Goal: Information Seeking & Learning: Find specific fact

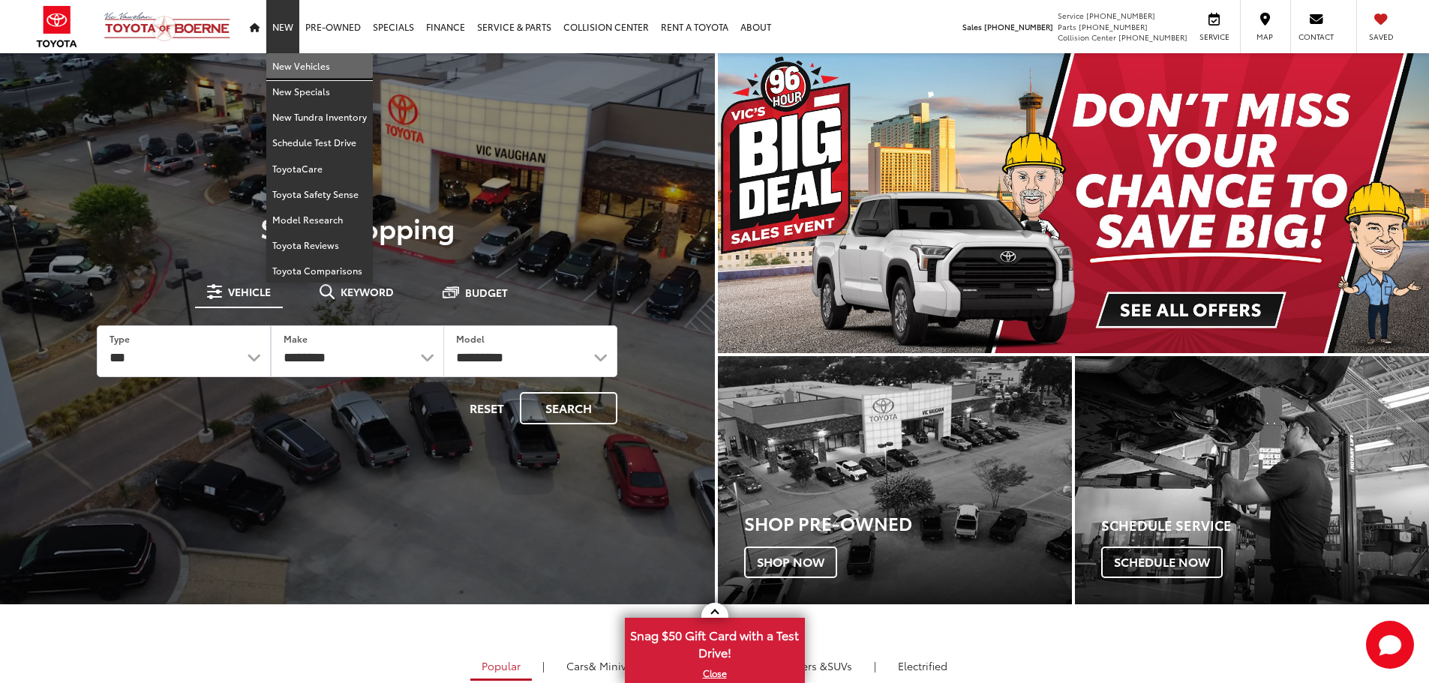
click at [285, 65] on link "New Vehicles" at bounding box center [319, 66] width 107 height 26
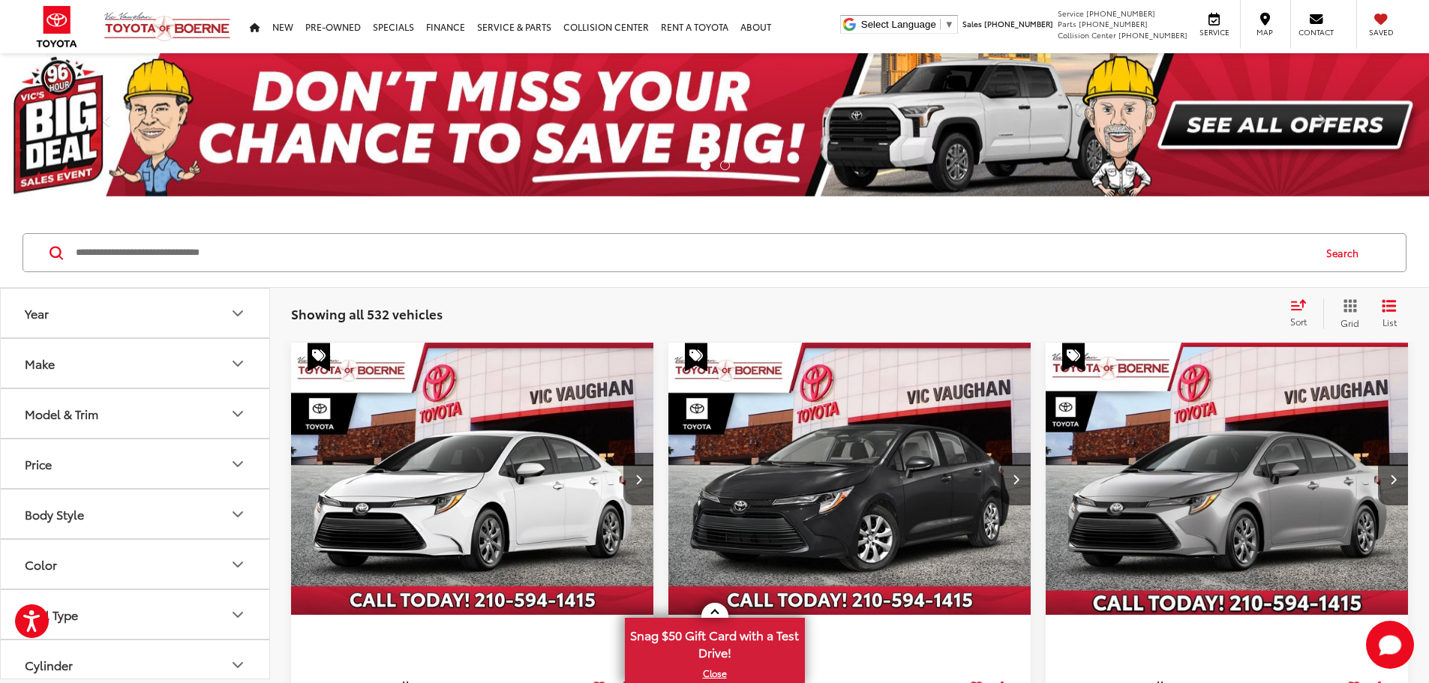
click at [249, 253] on input "Search by Make, Model, or Keyword" at bounding box center [693, 253] width 1238 height 36
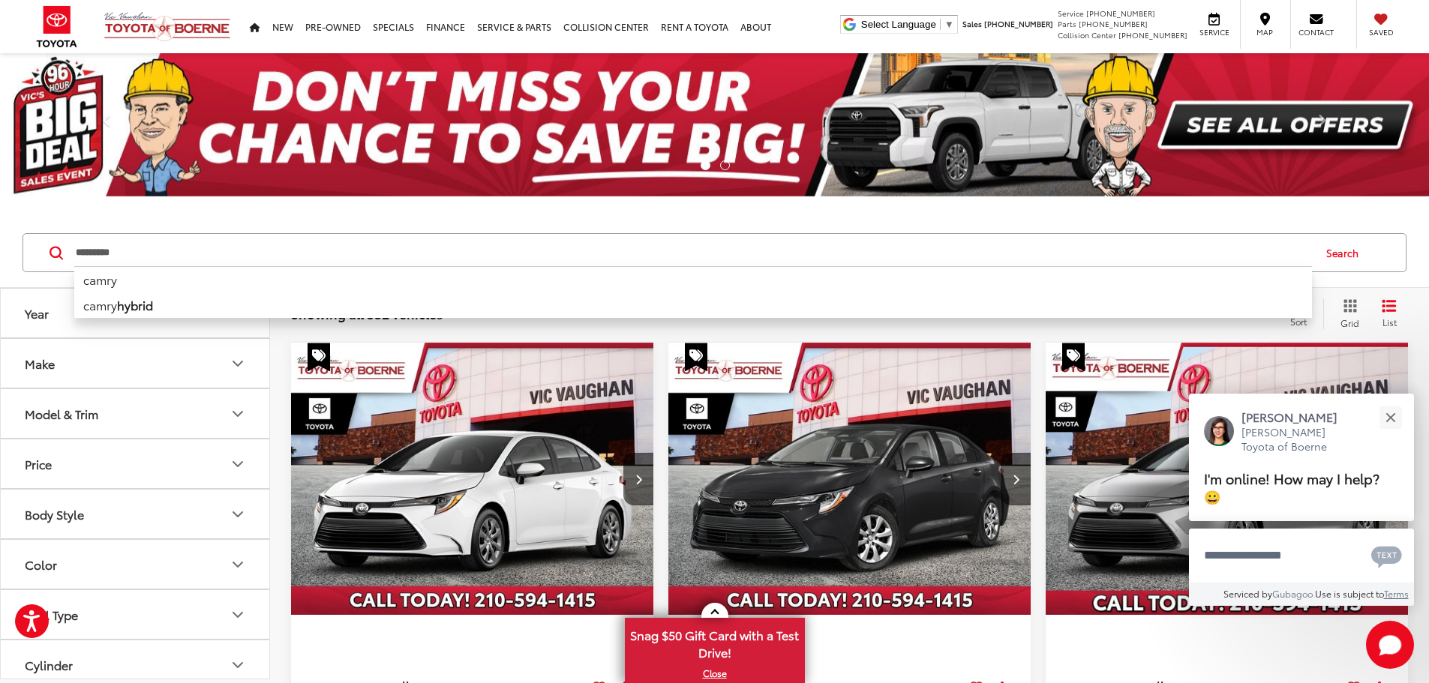
type input "*********"
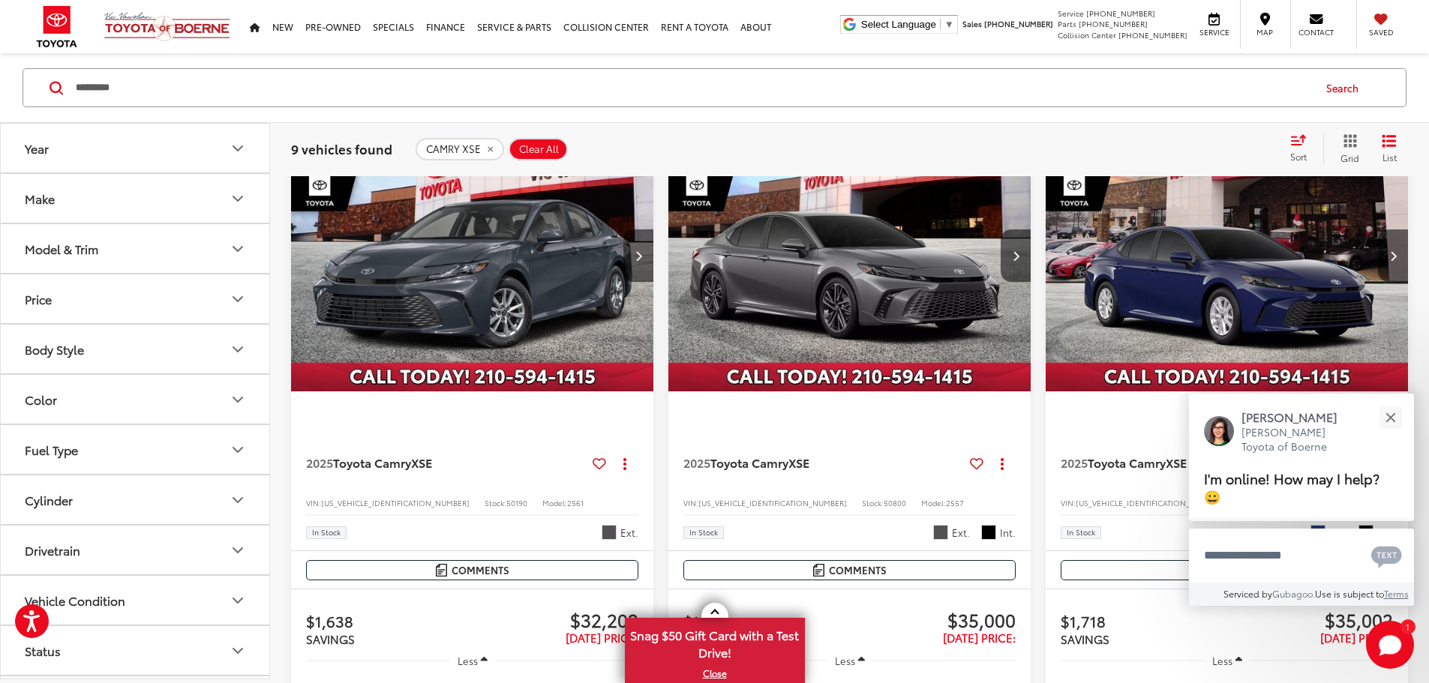
scroll to position [225, 0]
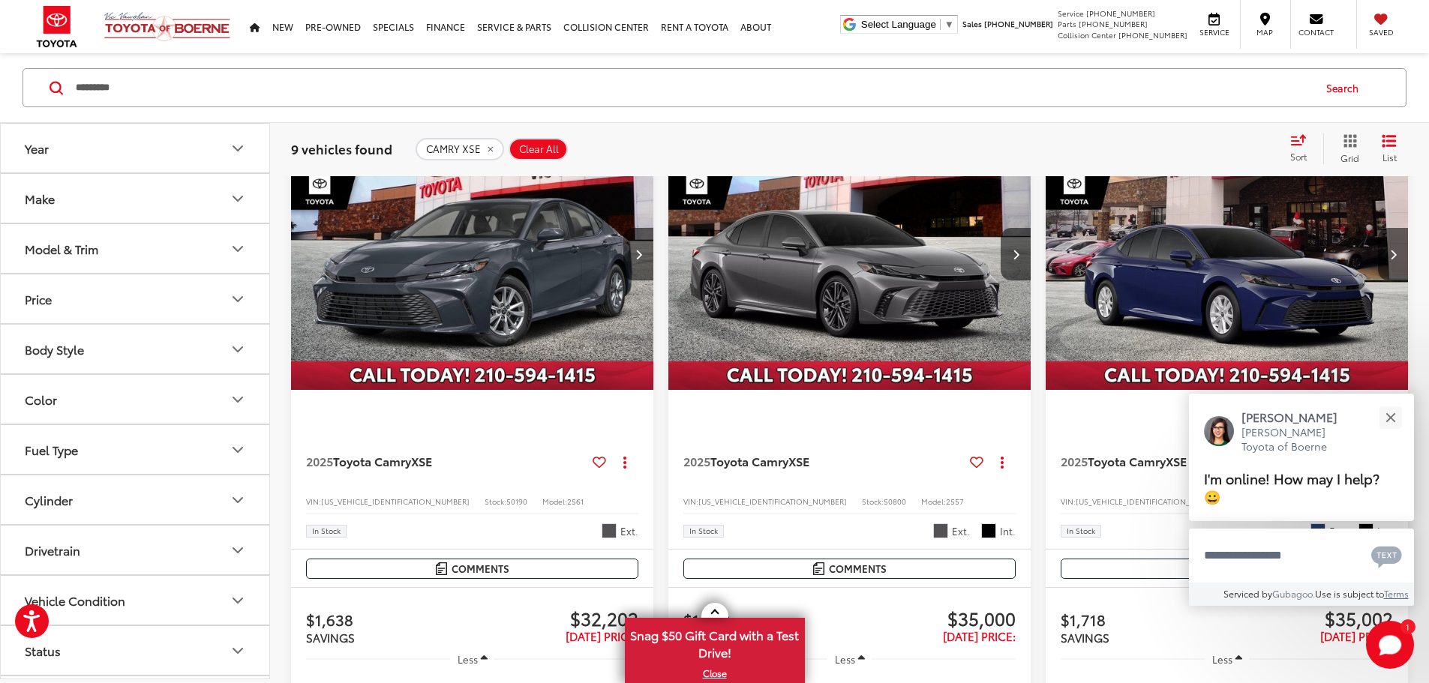
click at [698, 496] on span "4T1DAACK2SU073654" at bounding box center [772, 501] width 149 height 11
copy span "4T1DAACK2SU073654"
click at [1076, 496] on span "4T1DAACK4SU035391" at bounding box center [1150, 501] width 149 height 11
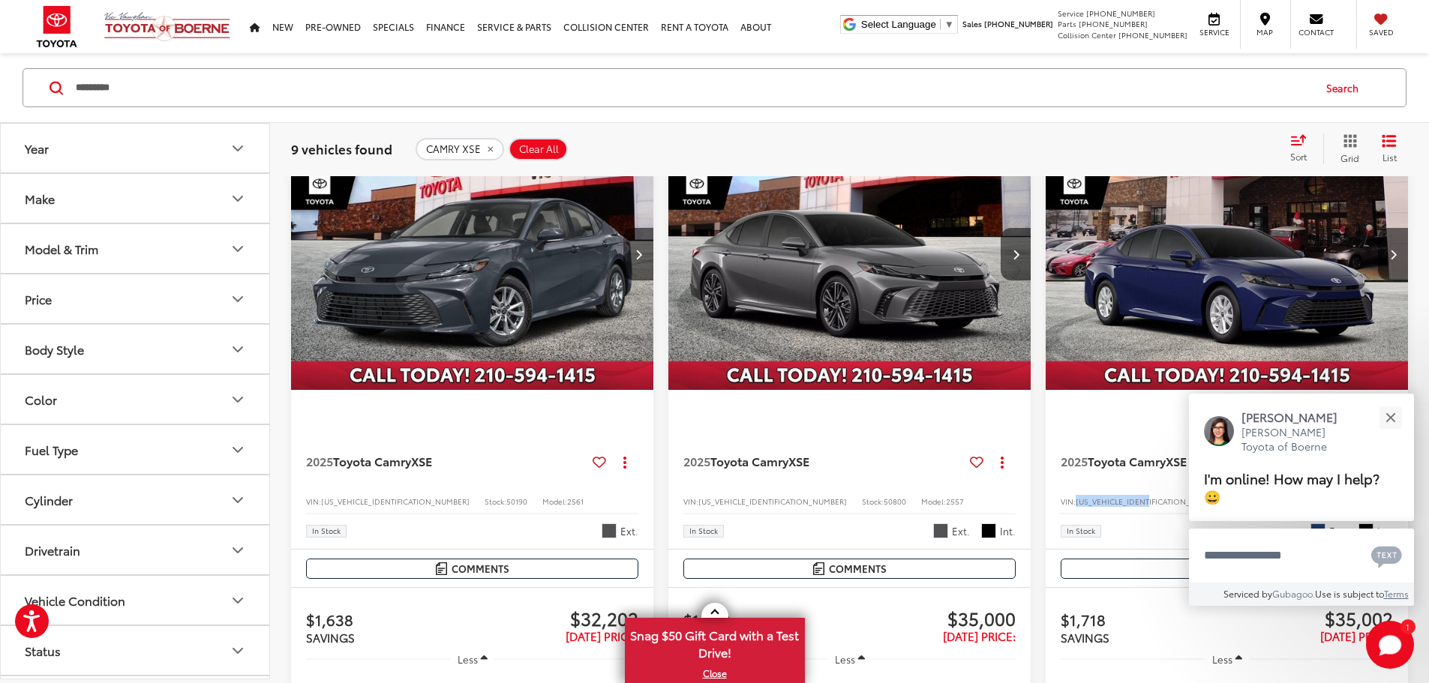
copy span "4T1DAACK4SU035391"
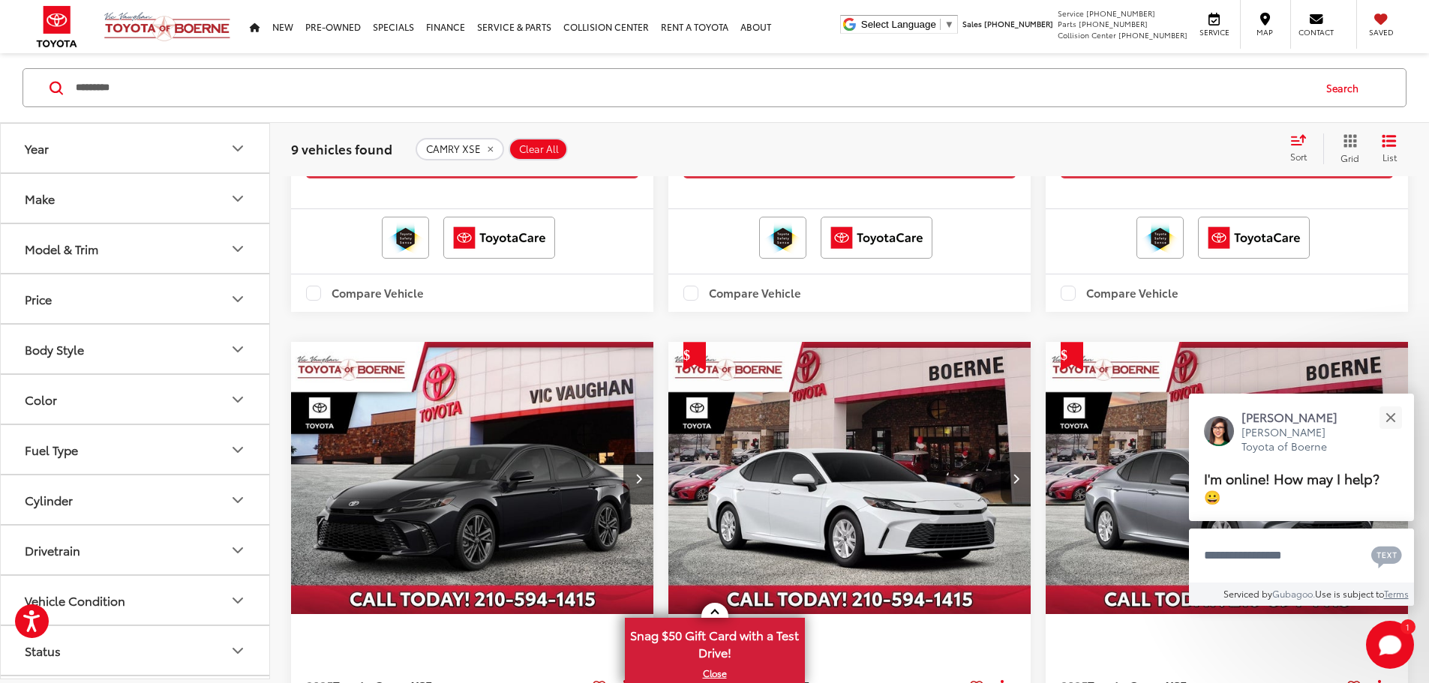
scroll to position [1050, 0]
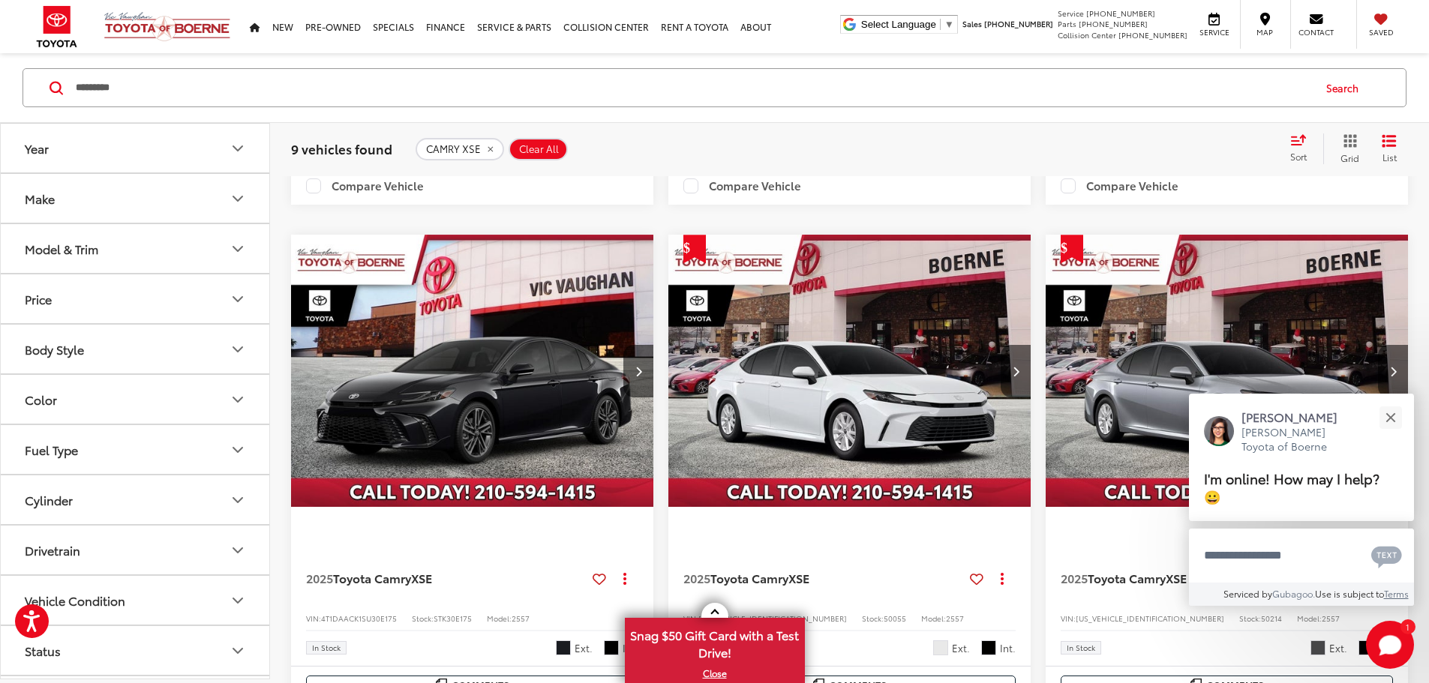
click at [698, 613] on span "4T1DAACK9SU511246" at bounding box center [772, 618] width 149 height 11
drag, startPoint x: 344, startPoint y: 535, endPoint x: 865, endPoint y: 470, distance: 524.6
click at [1398, 412] on button "Close" at bounding box center [1390, 417] width 32 height 32
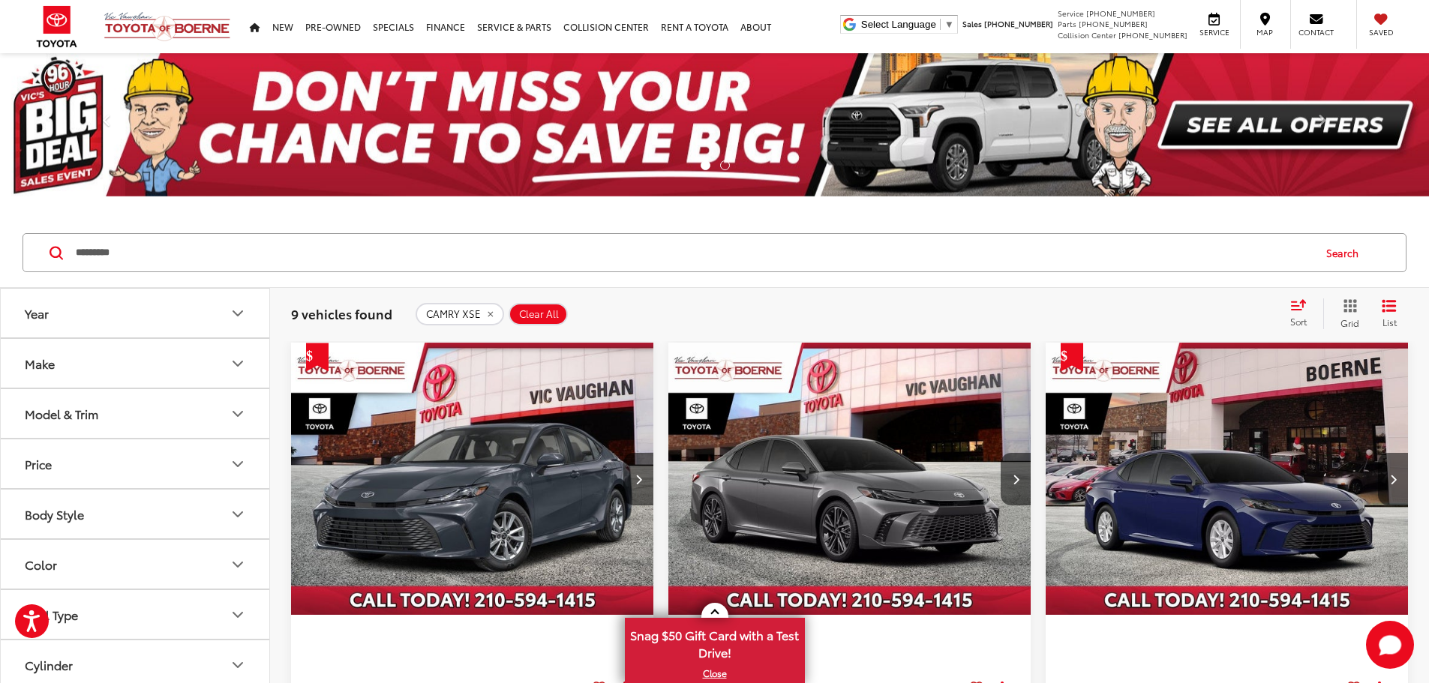
scroll to position [300, 0]
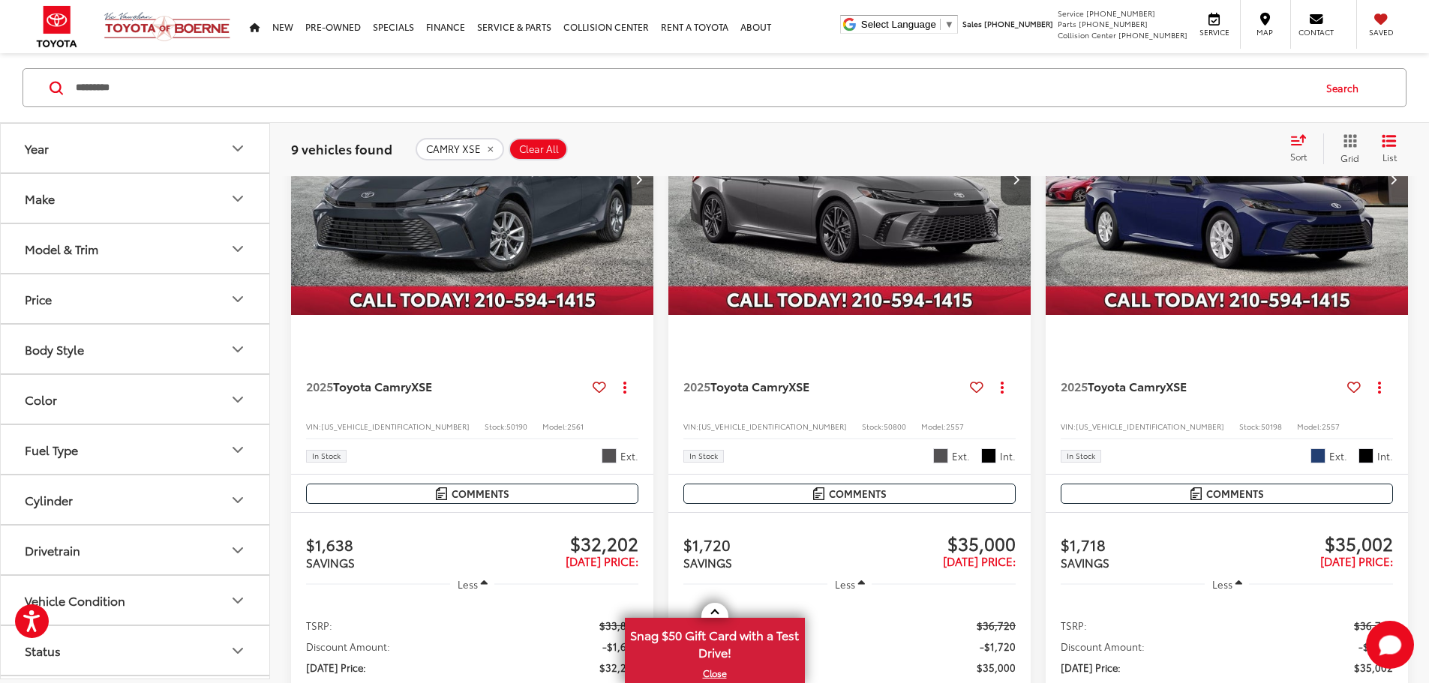
click at [1076, 421] on span "4T1DAACK4SU035391" at bounding box center [1150, 426] width 149 height 11
copy span "4T1DAACK4SU035391"
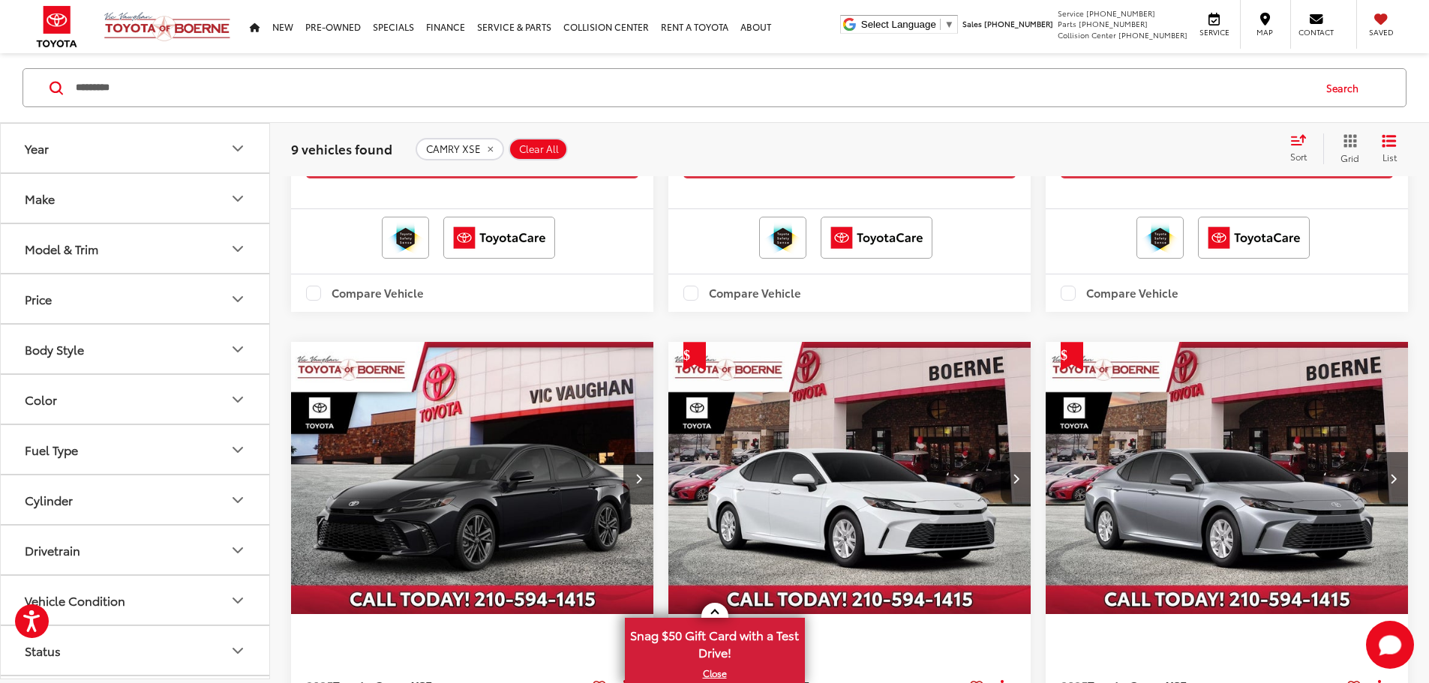
scroll to position [1050, 0]
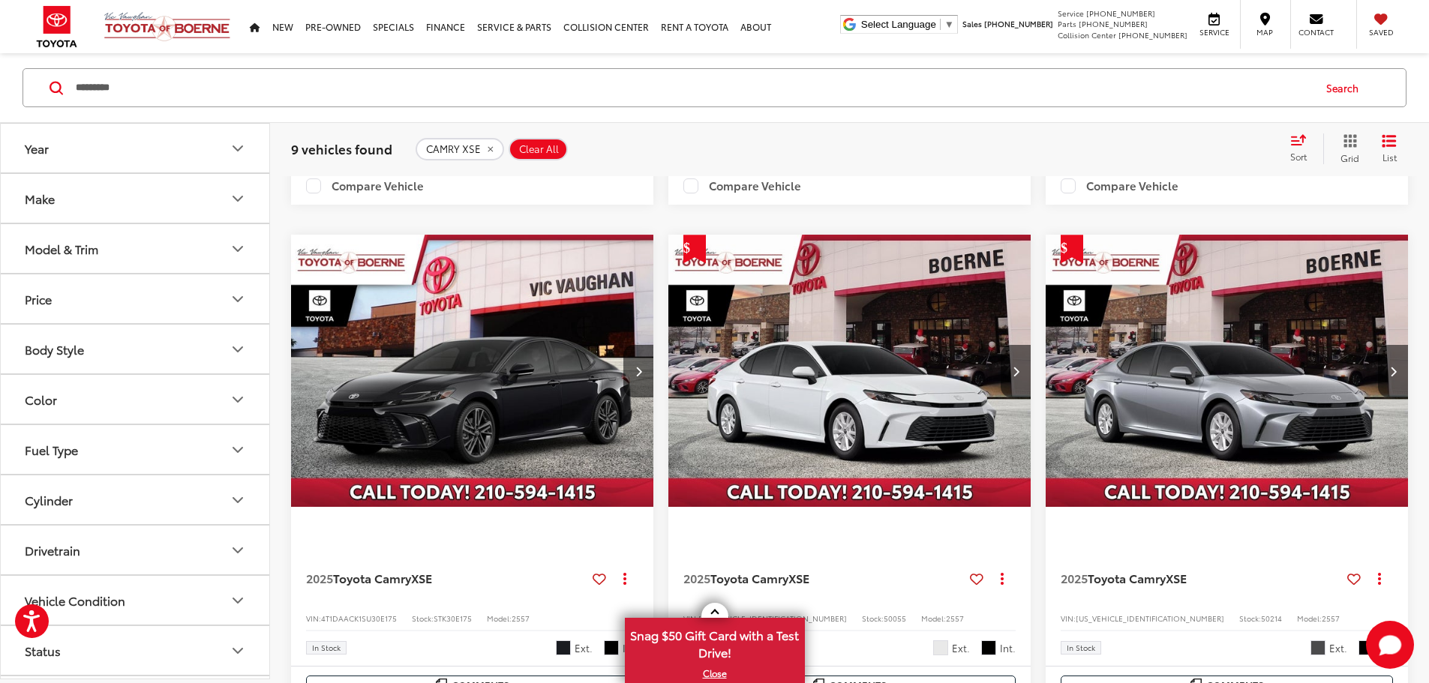
click at [1076, 613] on span "4T1DAACK8SU532184" at bounding box center [1150, 618] width 149 height 11
copy span "4T1DAACK8SU532184"
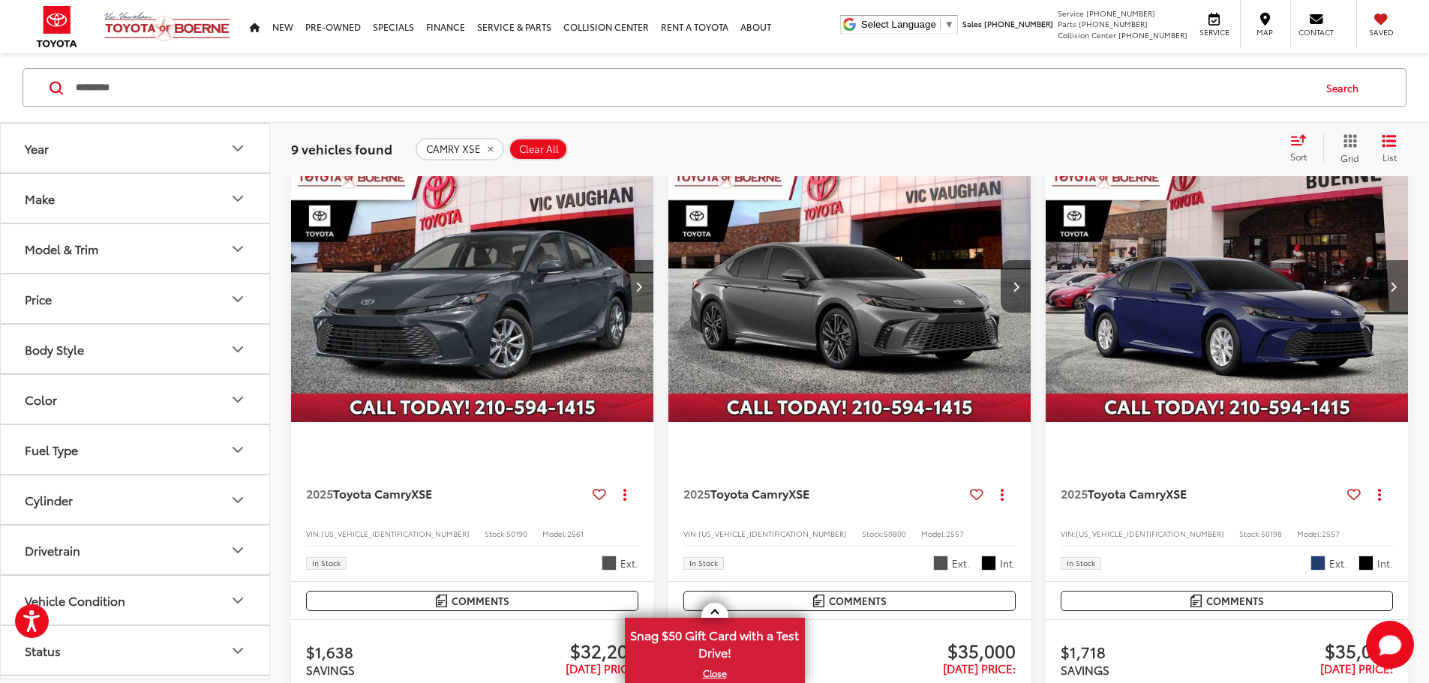
scroll to position [300, 0]
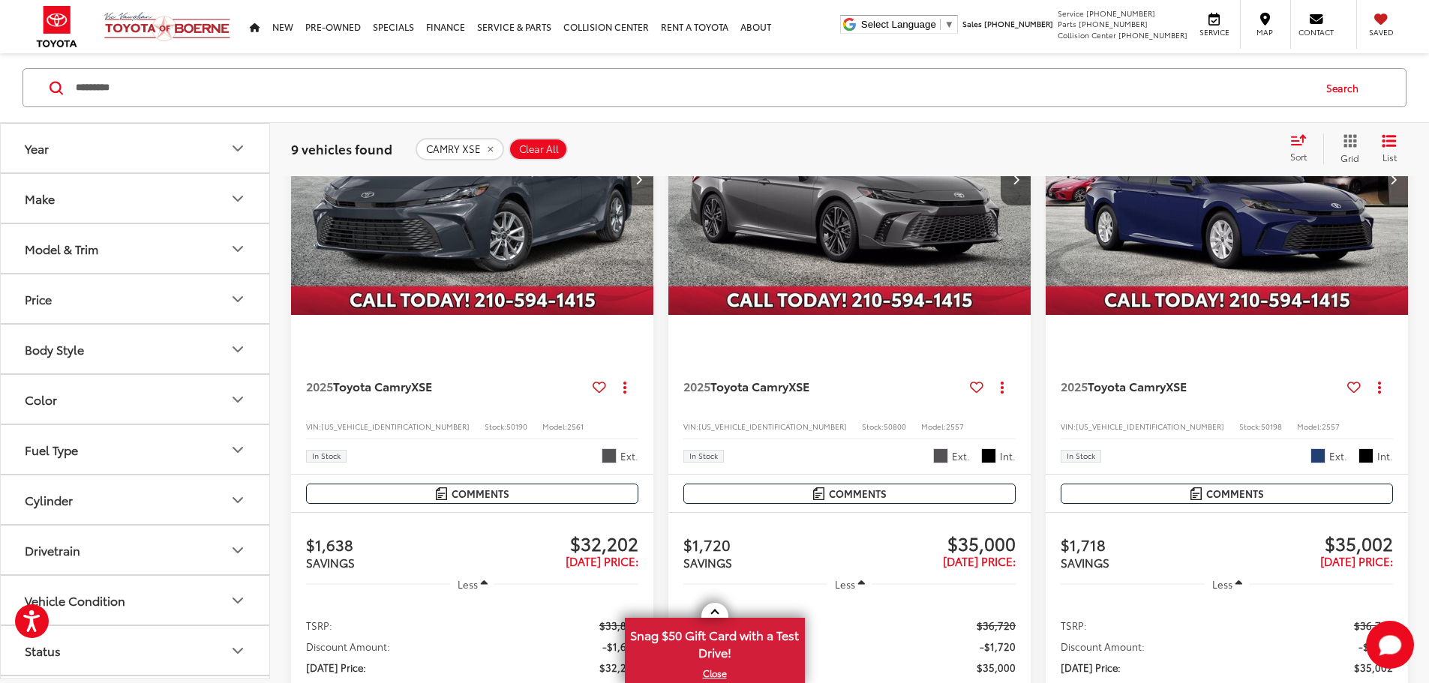
click at [1076, 421] on span "4T1DAACK4SU035391" at bounding box center [1150, 426] width 149 height 11
copy span "4T1DAACK4SU035391"
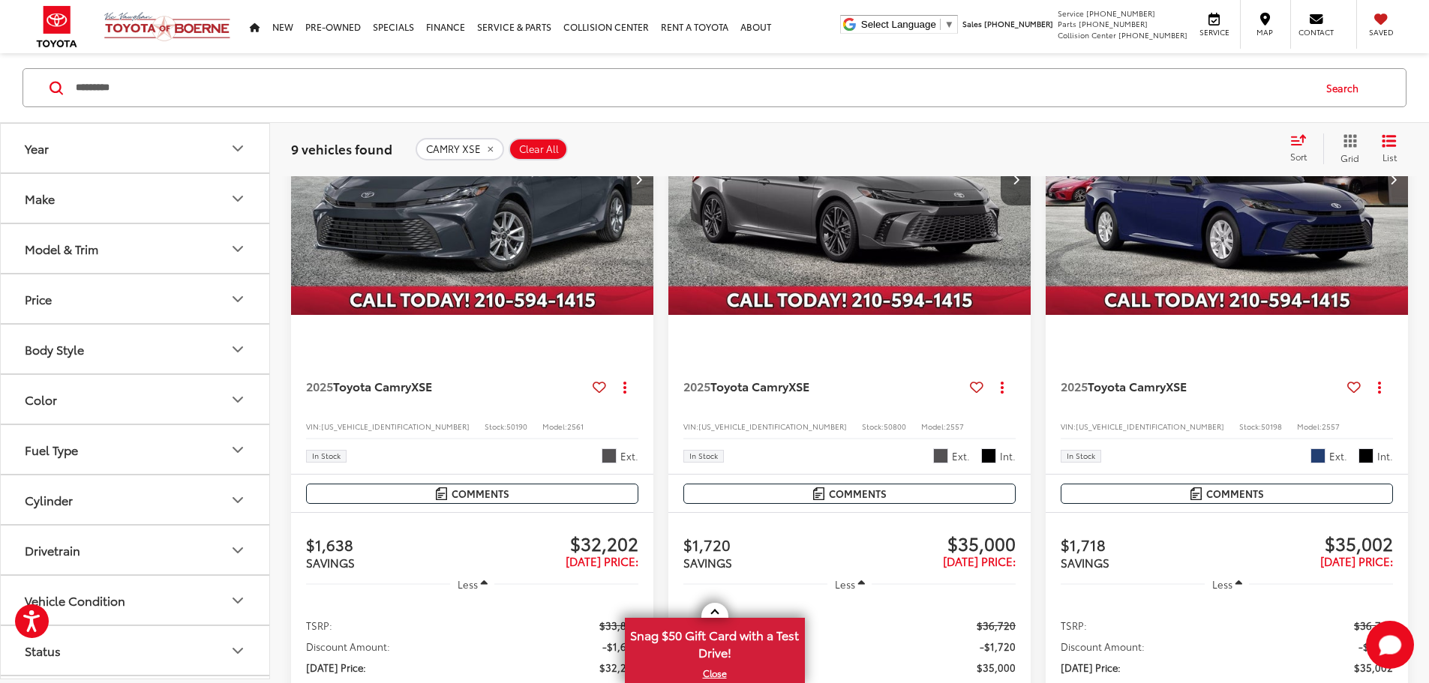
copy span "4T1DAACK1SU30E175"
